Goal: Navigation & Orientation: Find specific page/section

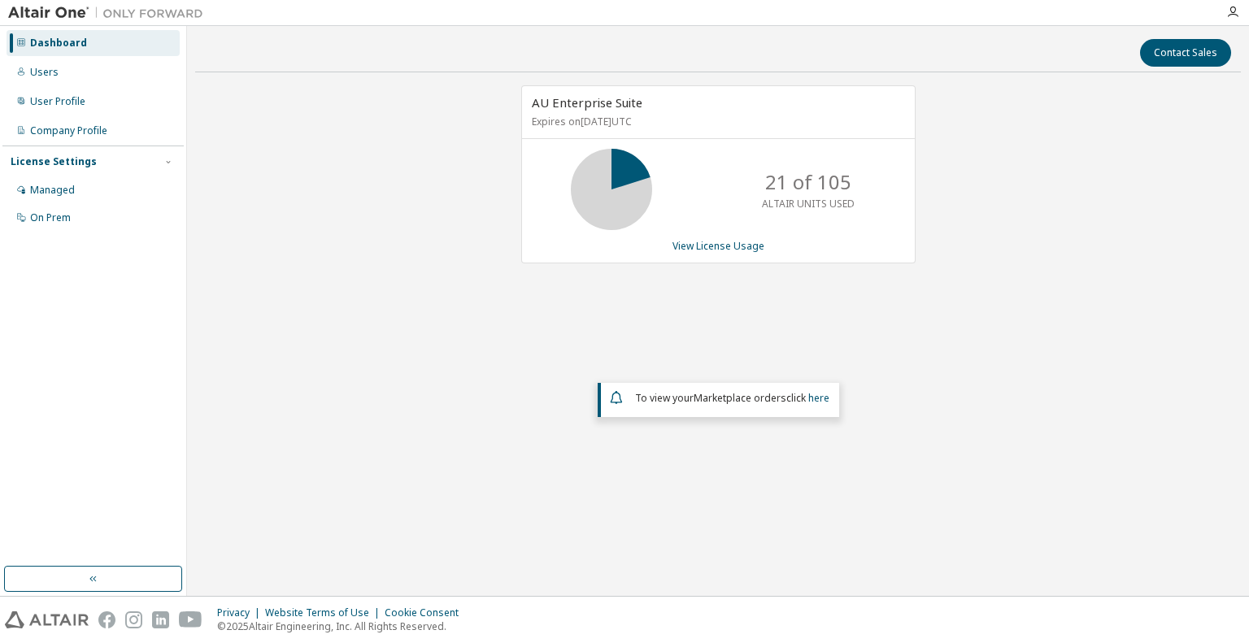
click at [415, 272] on div "AU Enterprise Suite Expires on [DATE] UTC 21 of 105 ALTAIR UNITS USED View Lice…" at bounding box center [718, 294] width 1046 height 418
click at [383, 298] on div "AU Enterprise Suite Expires on [DATE] UTC 21 of 105 ALTAIR UNITS USED View Lice…" at bounding box center [718, 294] width 1046 height 418
